Goal: Obtain resource: Download file/media

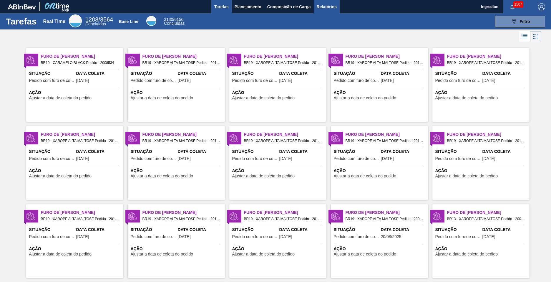
click at [326, 6] on span "Relatórios" at bounding box center [327, 6] width 20 height 7
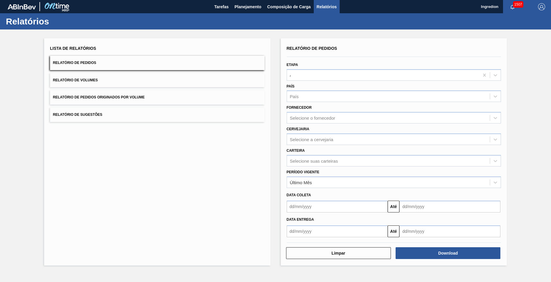
type input "Aguardando Faturamento"
type input "Xarope"
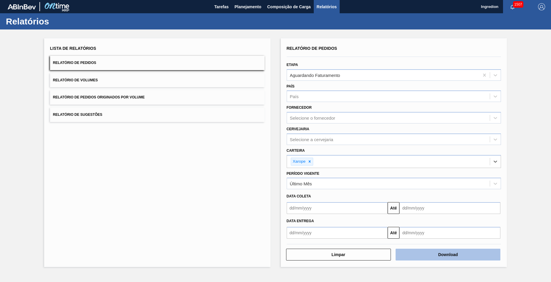
click at [448, 254] on button "Download" at bounding box center [448, 255] width 105 height 12
